Goal: Transaction & Acquisition: Book appointment/travel/reservation

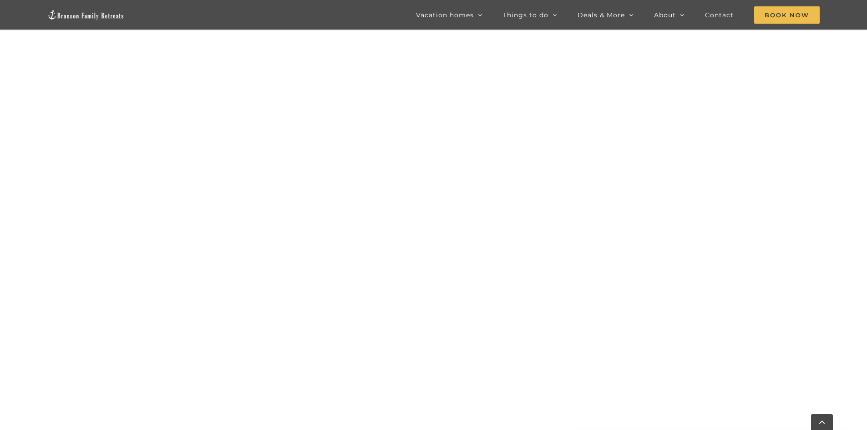
scroll to position [567, 0]
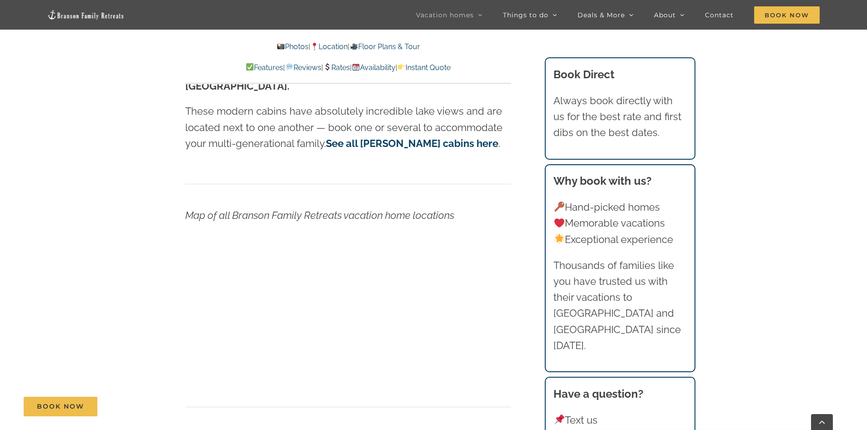
scroll to position [2959, 0]
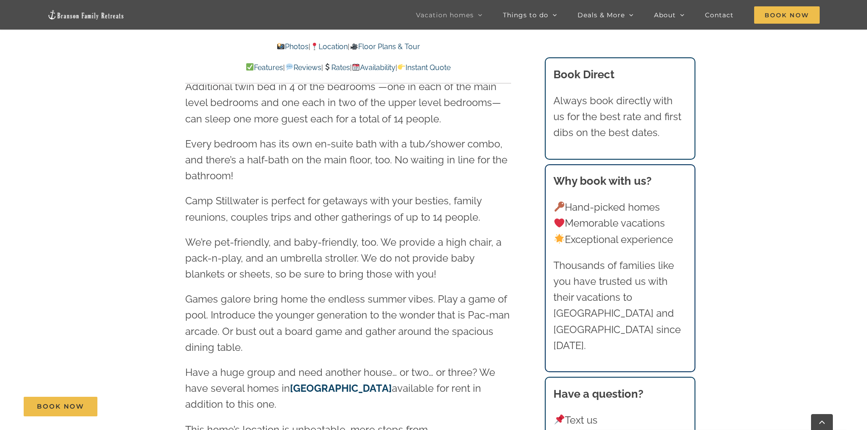
scroll to position [1184, 0]
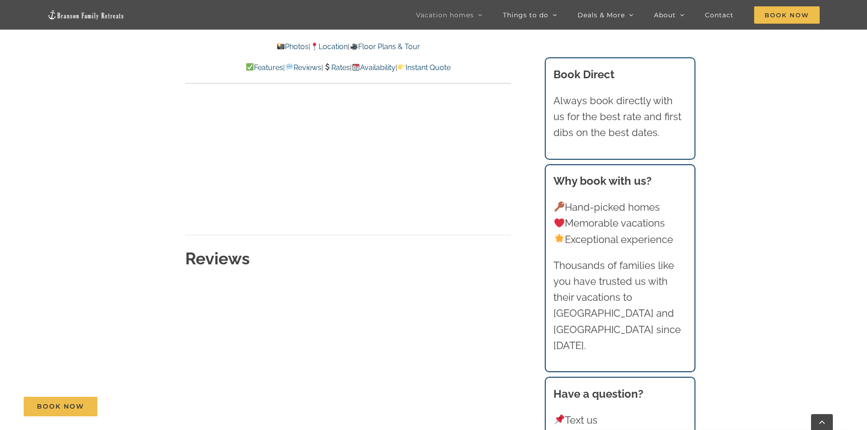
scroll to position [4143, 0]
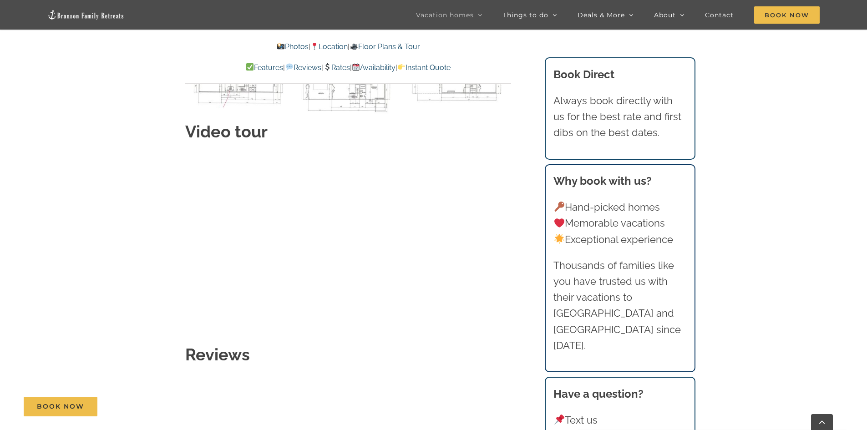
click at [396, 64] on link "Availability" at bounding box center [374, 67] width 44 height 9
